Goal: Transaction & Acquisition: Purchase product/service

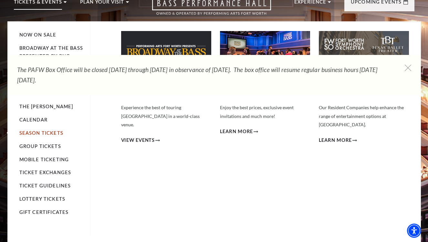
scroll to position [30, 0]
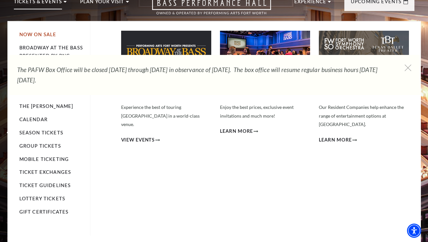
click at [44, 35] on link "Now On Sale" at bounding box center [37, 34] width 37 height 5
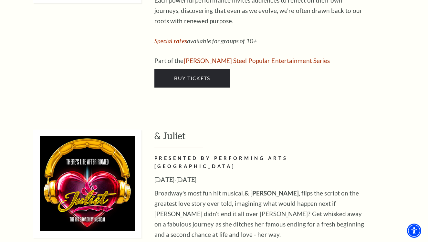
scroll to position [2092, 0]
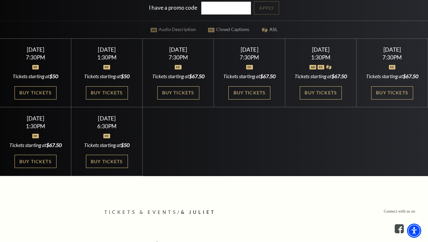
scroll to position [215, 0]
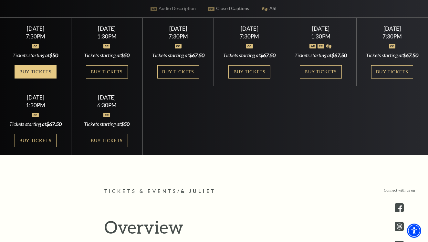
click at [36, 76] on link "Buy Tickets" at bounding box center [36, 71] width 42 height 13
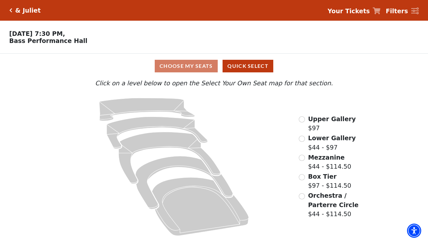
click at [302, 141] on input "Lower Gallery$44 - $97\a" at bounding box center [302, 139] width 6 height 6
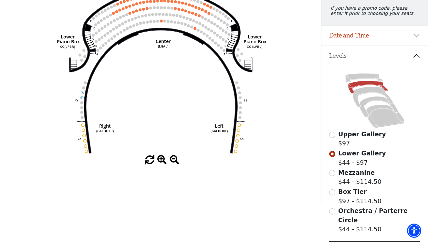
scroll to position [95, 0]
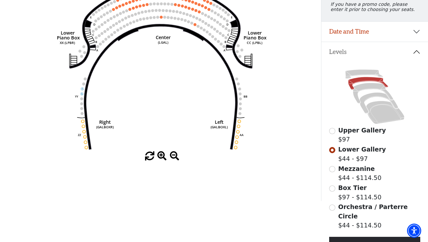
click at [331, 168] on input "Mezzanine$44 - $114.50\a" at bounding box center [332, 169] width 6 height 6
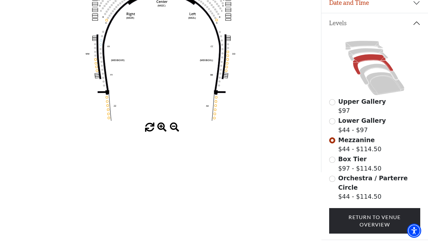
scroll to position [130, 0]
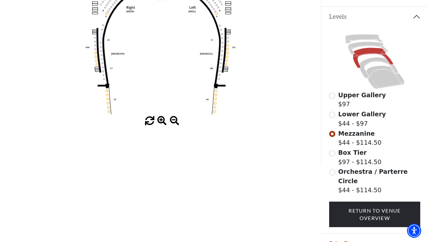
click at [333, 152] on input "Box Tier$97 - $114.50\a" at bounding box center [332, 153] width 6 height 6
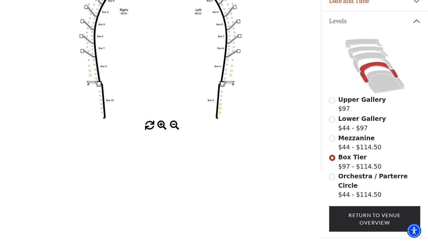
scroll to position [126, 0]
click at [333, 176] on input "Orchestra / Parterre Circle$44 - $114.50\a" at bounding box center [332, 176] width 6 height 6
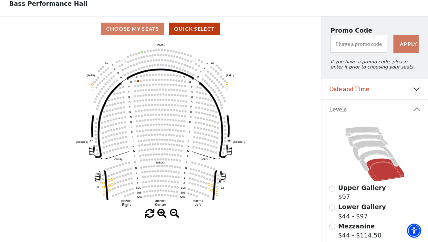
scroll to position [40, 0]
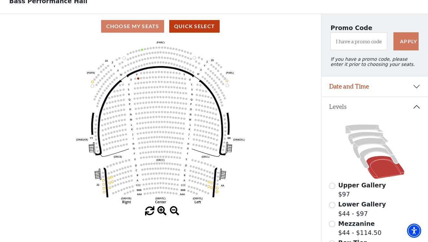
click at [374, 91] on button "Date and Time" at bounding box center [374, 87] width 107 height 20
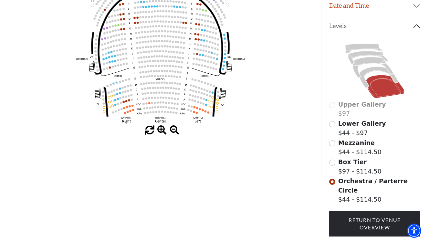
scroll to position [120, 0]
click at [331, 161] on input "Box Tier$97 - $114.50\a" at bounding box center [332, 163] width 6 height 6
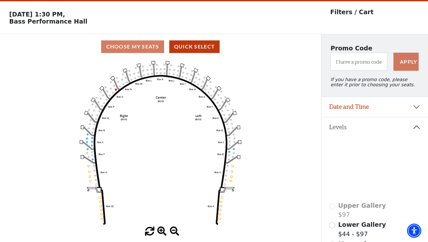
scroll to position [19, 0]
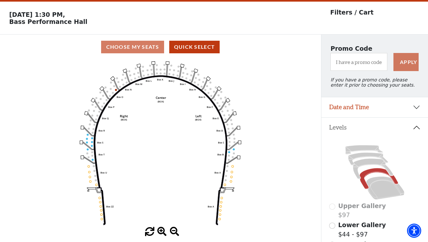
click at [350, 107] on button "Date and Time" at bounding box center [374, 107] width 107 height 20
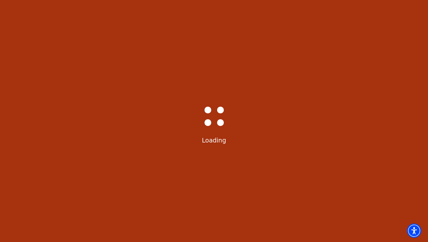
scroll to position [30, 0]
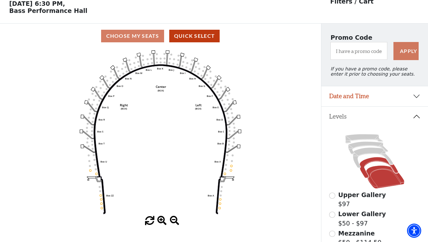
click at [399, 178] on icon at bounding box center [385, 177] width 38 height 23
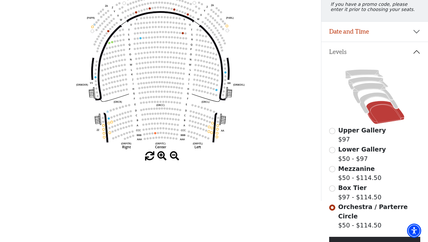
scroll to position [95, 0]
click at [332, 186] on input "Box Tier$97 - $114.50\a" at bounding box center [332, 188] width 6 height 6
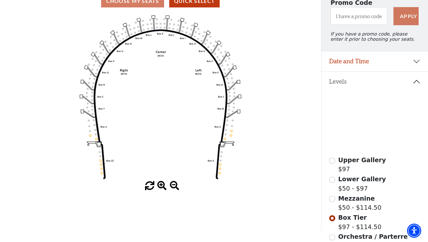
scroll to position [65, 0]
click at [333, 199] on input "Mezzanine$50 - $114.50\a" at bounding box center [332, 199] width 6 height 6
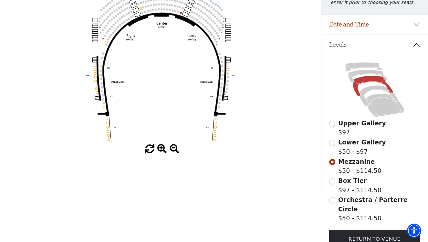
scroll to position [108, 0]
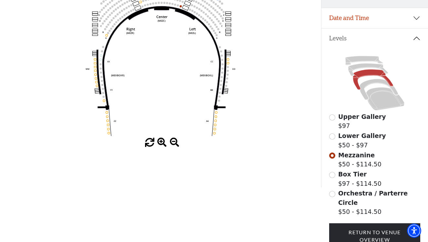
click at [331, 137] on input "Lower Gallery$50 - $97\a" at bounding box center [332, 136] width 6 height 6
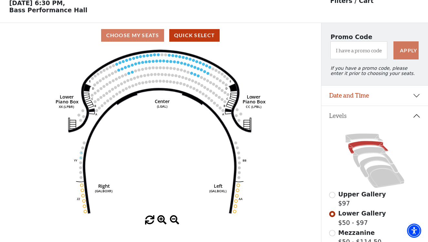
scroll to position [28, 0]
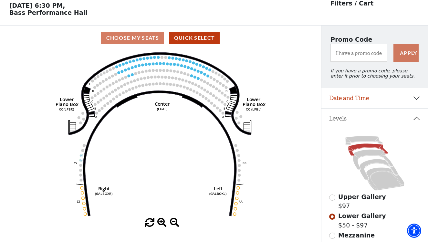
click at [350, 100] on button "Date and Time" at bounding box center [374, 98] width 107 height 20
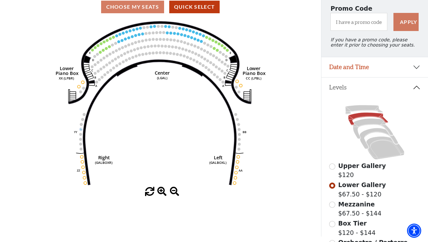
scroll to position [59, 0]
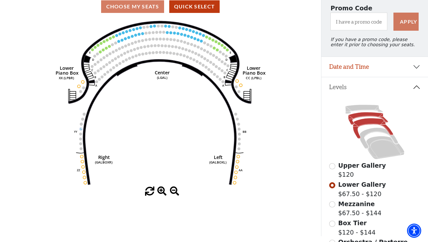
click at [357, 130] on icon at bounding box center [373, 128] width 40 height 20
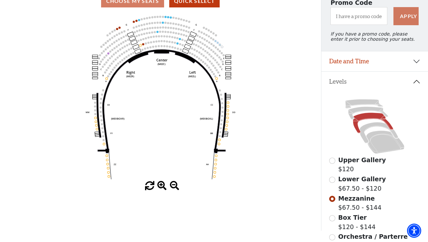
scroll to position [72, 0]
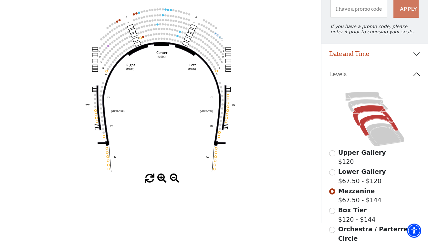
click at [367, 122] on icon at bounding box center [379, 125] width 38 height 21
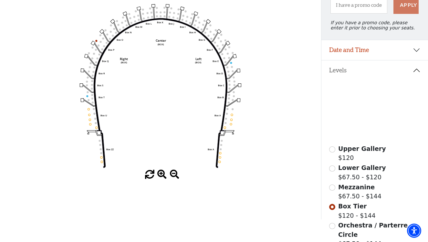
scroll to position [79, 0]
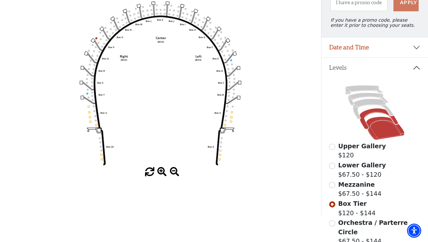
click at [377, 131] on icon at bounding box center [385, 128] width 38 height 23
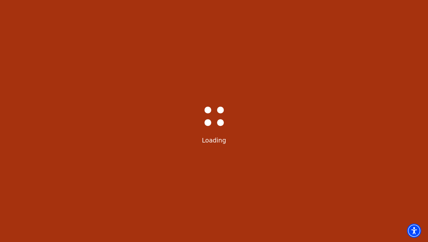
scroll to position [0, 0]
select select "6234"
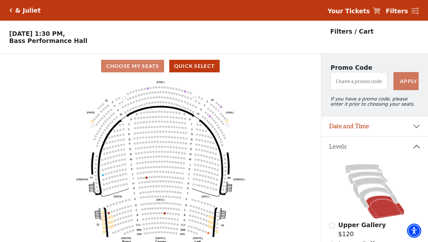
scroll to position [30, 0]
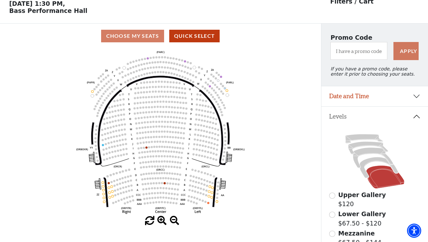
click at [348, 100] on button "Date and Time" at bounding box center [374, 96] width 107 height 20
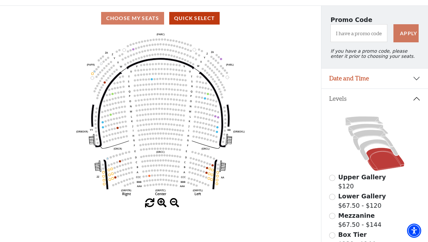
scroll to position [49, 0]
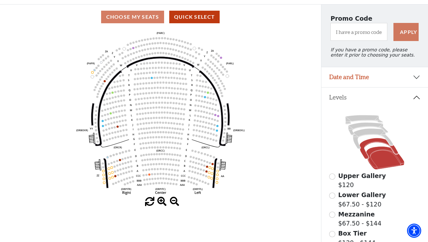
click at [365, 146] on icon at bounding box center [379, 148] width 38 height 21
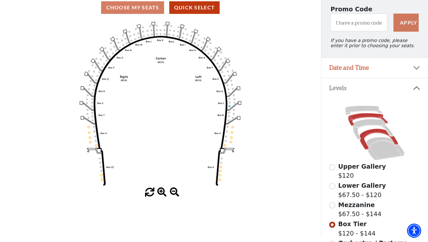
scroll to position [59, 0]
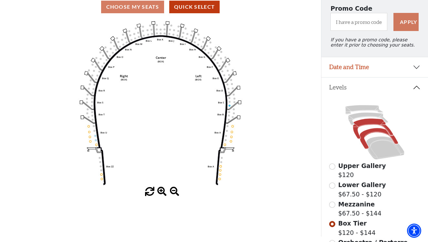
click at [358, 124] on icon at bounding box center [373, 129] width 40 height 20
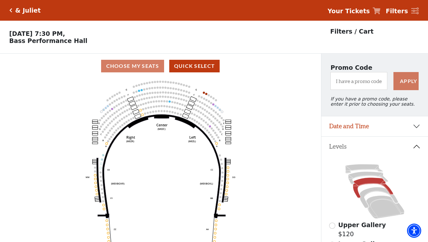
scroll to position [30, 0]
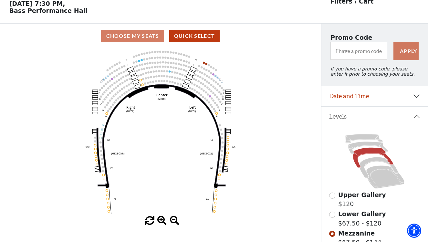
click at [330, 213] on input "Lower Gallery$67.50 - $120\a" at bounding box center [332, 215] width 6 height 6
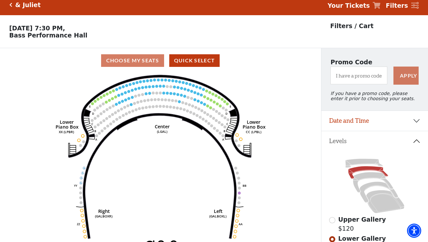
scroll to position [5, 0]
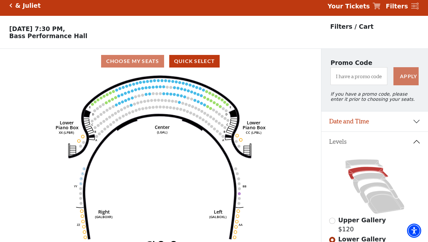
click at [365, 123] on button "Date and Time" at bounding box center [374, 121] width 107 height 20
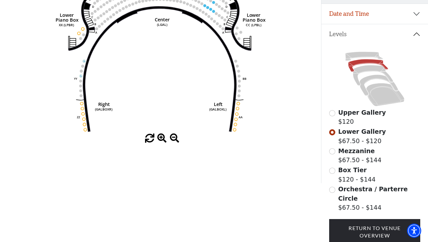
scroll to position [113, 0]
click at [331, 153] on input "Mezzanine$67.50 - $144\a" at bounding box center [332, 151] width 6 height 6
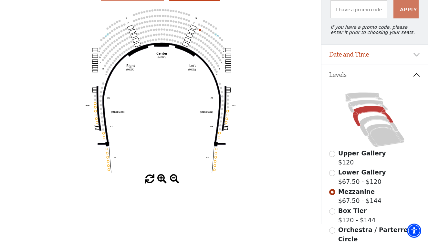
scroll to position [74, 0]
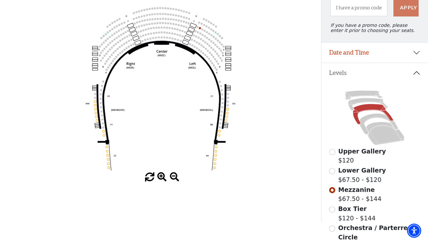
click at [333, 208] on input "Box Tier$120 - $144\a" at bounding box center [332, 209] width 6 height 6
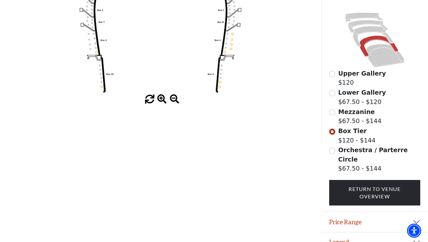
scroll to position [151, 0]
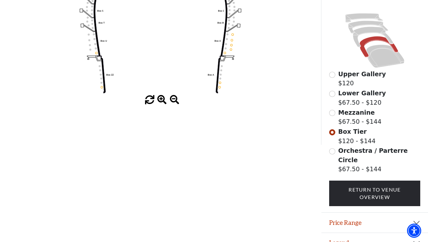
click at [333, 152] on input "Orchestra / Parterre Circle$67.50 - $144\a" at bounding box center [332, 151] width 6 height 6
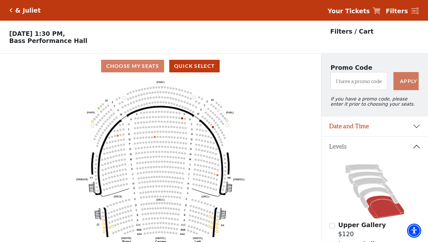
scroll to position [0, 0]
click at [350, 130] on button "Date and Time" at bounding box center [374, 126] width 107 height 20
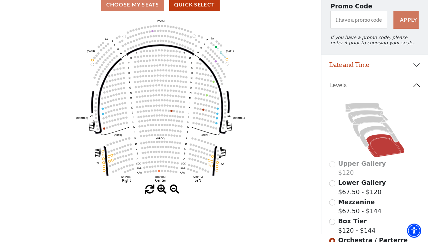
scroll to position [62, 0]
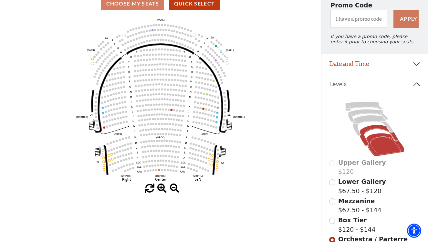
click at [365, 130] on icon at bounding box center [379, 135] width 38 height 21
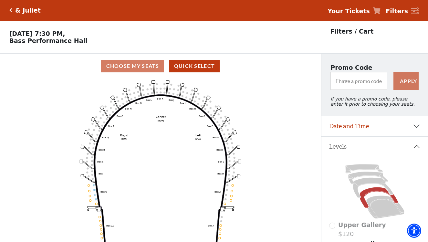
scroll to position [30, 0]
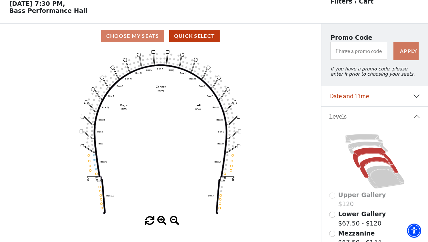
click at [360, 153] on icon at bounding box center [373, 158] width 40 height 20
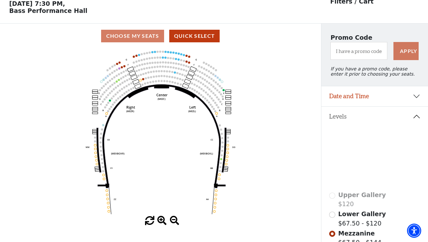
click at [355, 146] on icon at bounding box center [368, 148] width 40 height 13
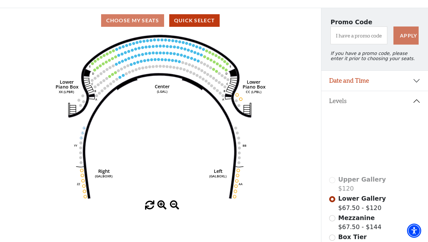
scroll to position [49, 0]
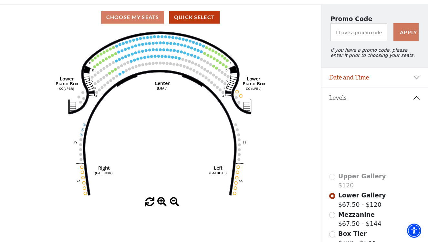
click at [332, 215] on input "Mezzanine$67.50 - $144\a" at bounding box center [332, 215] width 6 height 6
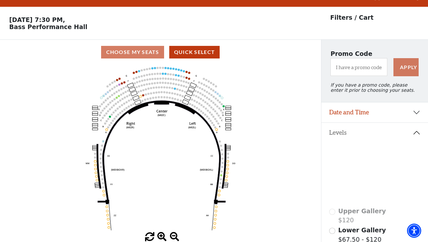
scroll to position [12, 0]
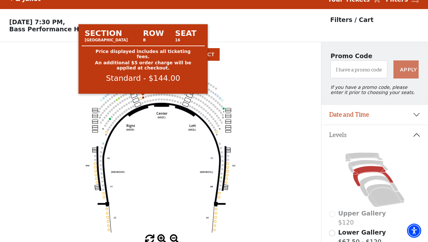
click at [143, 97] on circle at bounding box center [143, 97] width 2 height 2
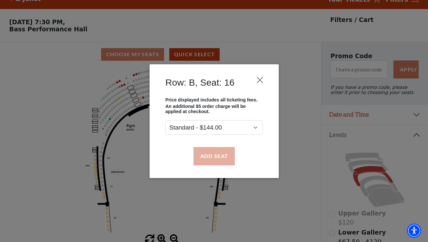
click at [221, 158] on button "Add Seat" at bounding box center [213, 156] width 41 height 18
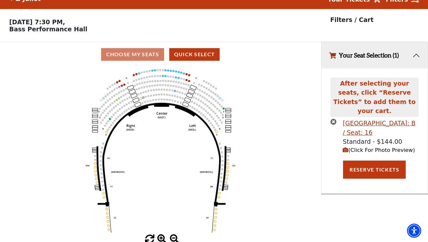
scroll to position [0, 0]
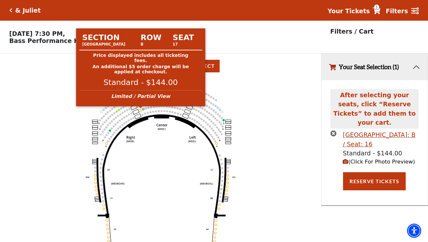
click at [141, 110] on circle at bounding box center [141, 110] width 2 height 2
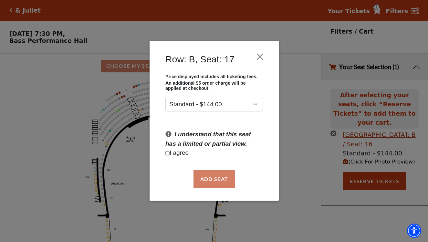
click at [167, 153] on input "Checkbox field" at bounding box center [167, 153] width 4 height 4
checkbox input "true"
click at [220, 173] on button "Add Seat" at bounding box center [213, 179] width 41 height 18
